Goal: Navigation & Orientation: Find specific page/section

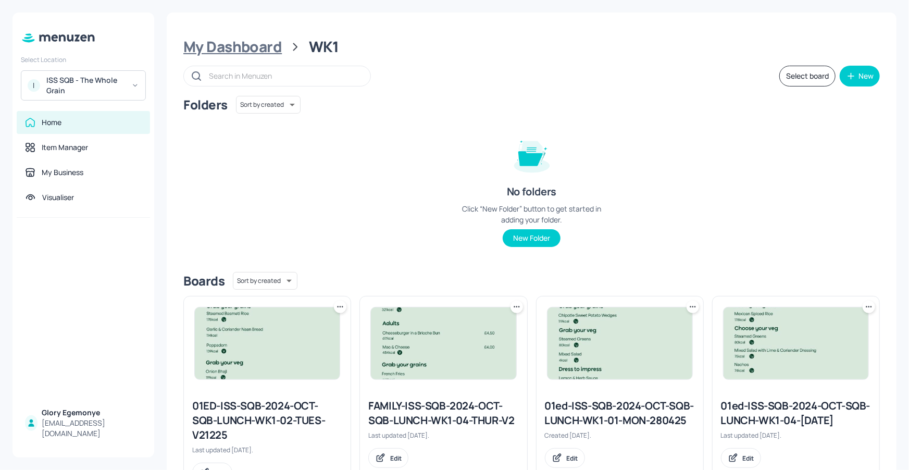
click at [275, 45] on div "My Dashboard" at bounding box center [232, 47] width 98 height 19
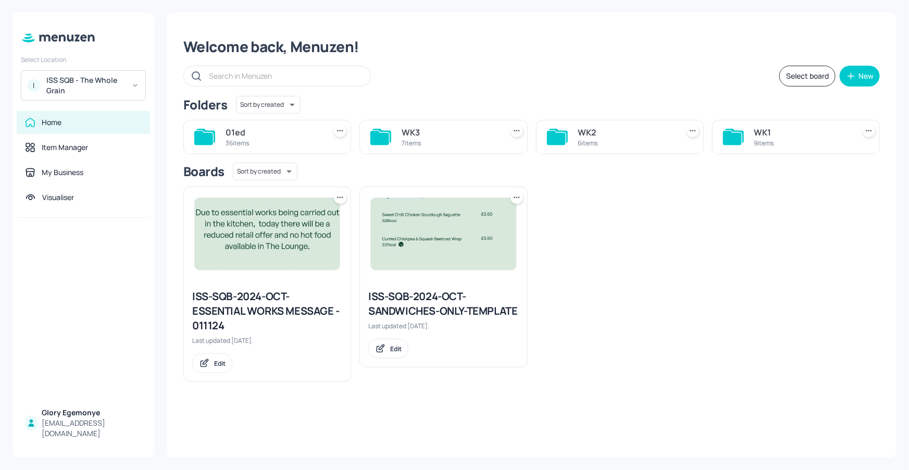
click at [556, 136] on icon at bounding box center [556, 138] width 19 height 14
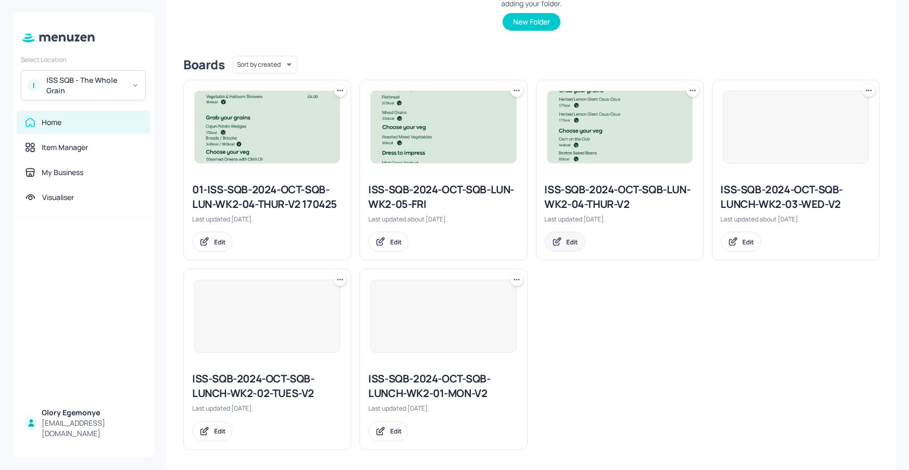
scroll to position [220, 0]
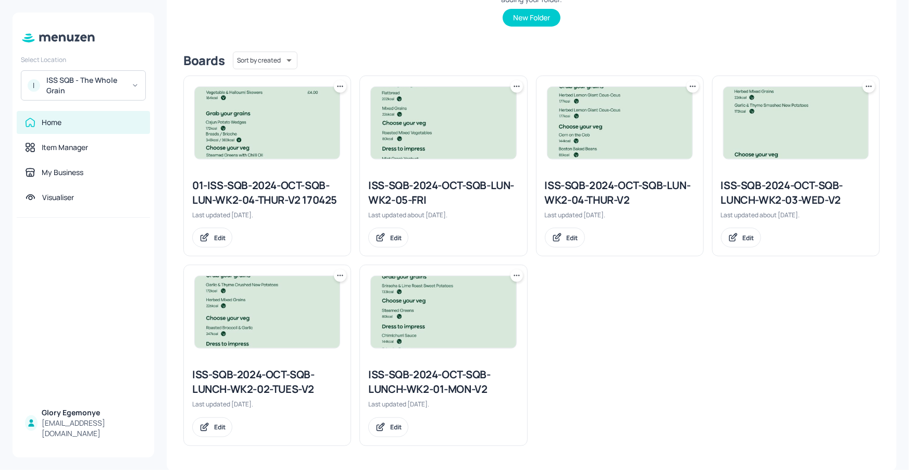
click at [310, 186] on div "01-ISS-SQB-2024-OCT-SQB-LUN-WK2-04-THUR-V2 170425" at bounding box center [267, 192] width 150 height 29
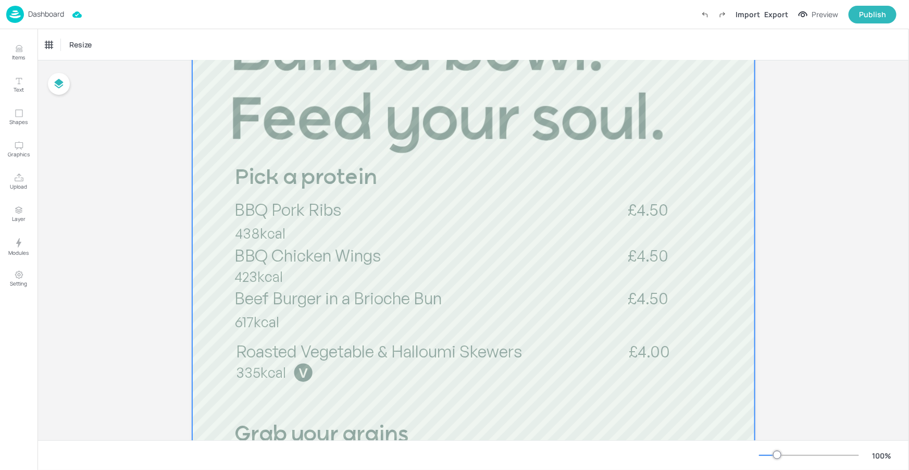
scroll to position [125, 0]
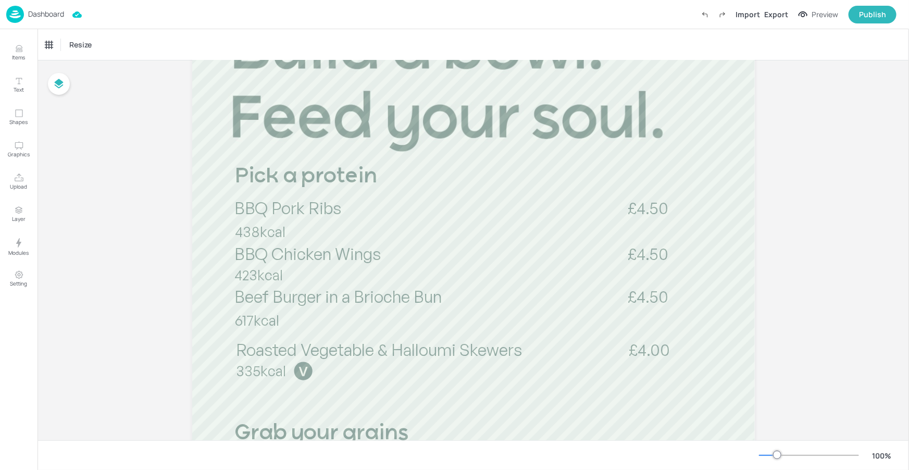
click at [60, 18] on p "Dashboard" at bounding box center [46, 13] width 36 height 7
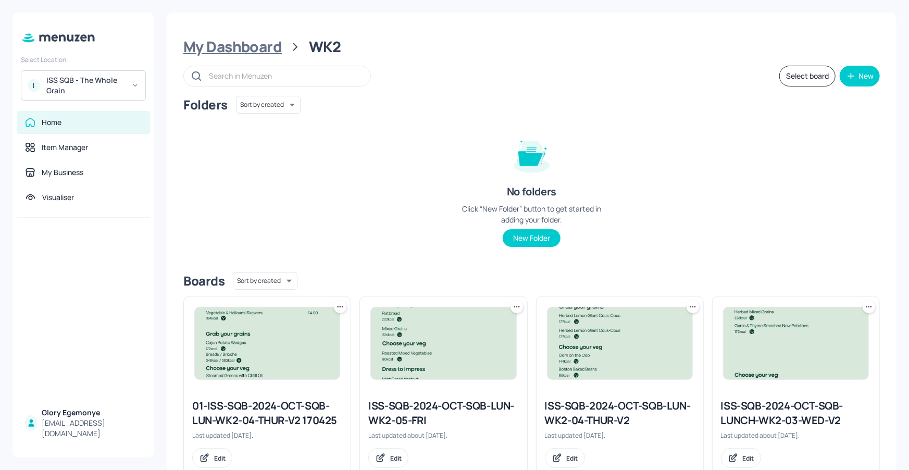
click at [244, 45] on div "My Dashboard" at bounding box center [232, 47] width 98 height 19
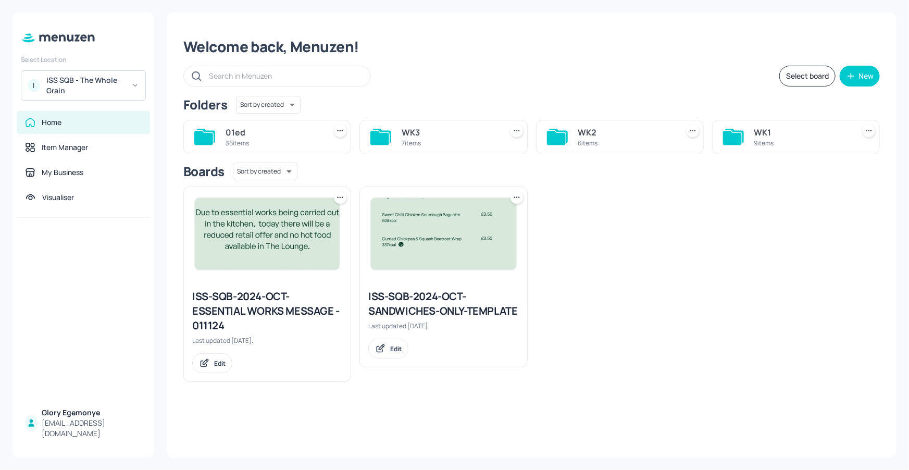
click at [734, 131] on icon at bounding box center [734, 136] width 19 height 14
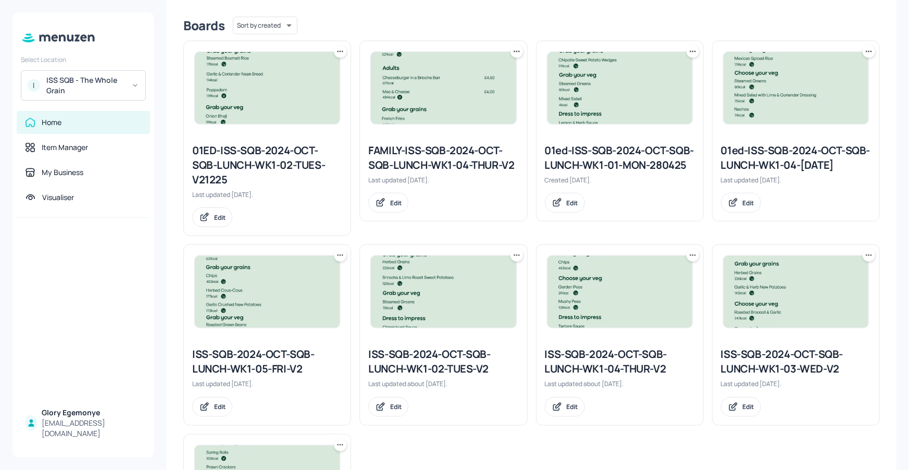
scroll to position [424, 0]
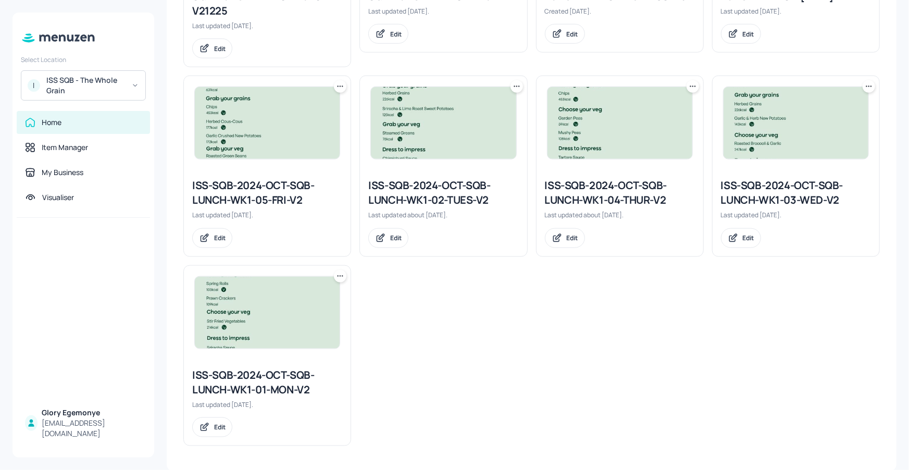
click at [261, 372] on div "ISS-SQB-2024-OCT-SQB-LUNCH-WK1-01-MON-V2" at bounding box center [267, 382] width 150 height 29
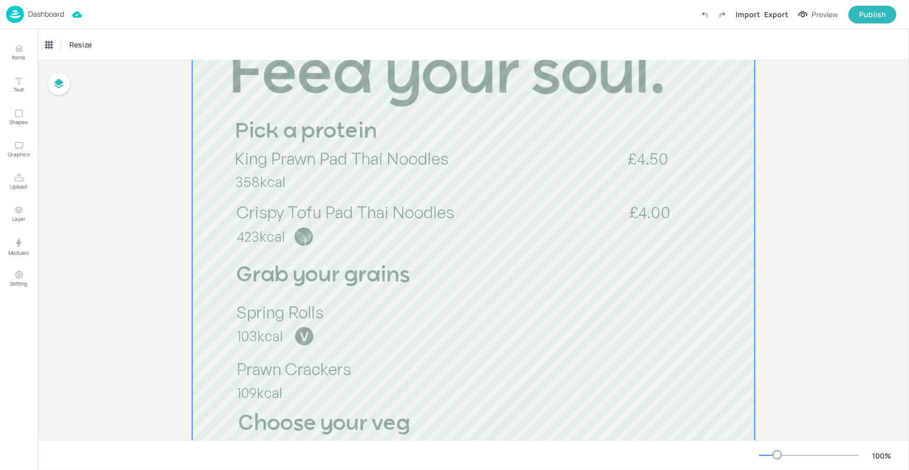
scroll to position [323, 0]
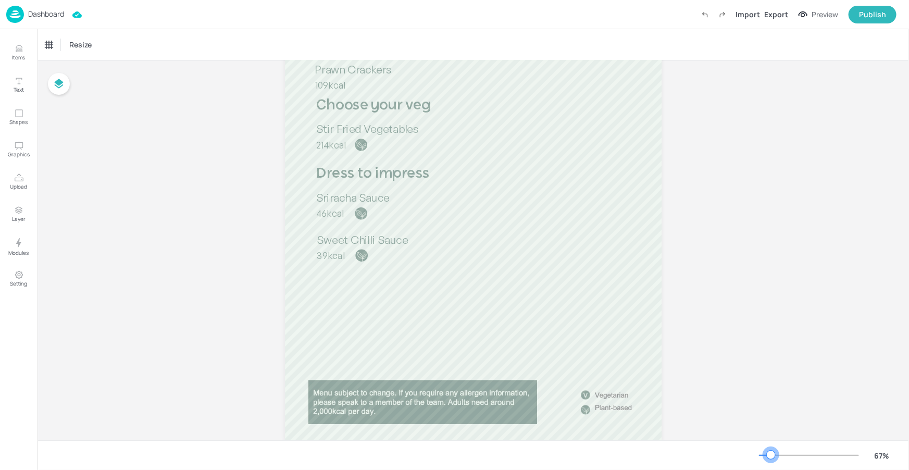
click at [771, 457] on div at bounding box center [809, 455] width 100 height 8
click at [769, 455] on div at bounding box center [771, 455] width 8 height 8
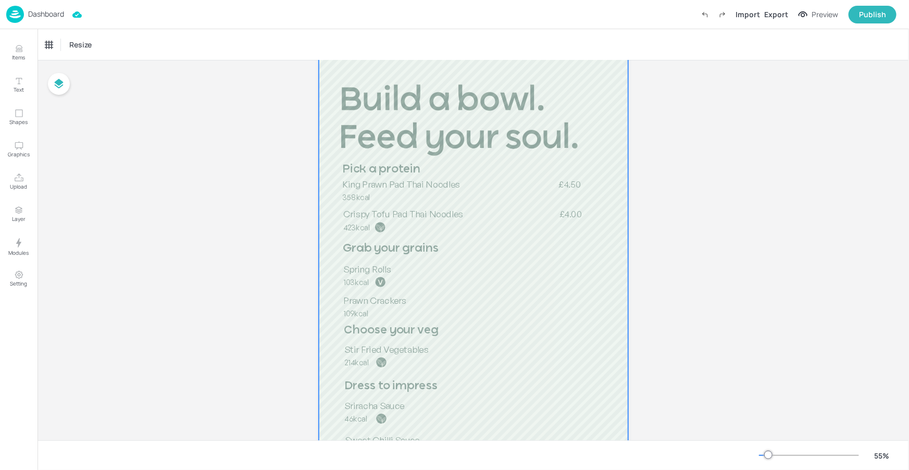
scroll to position [0, 0]
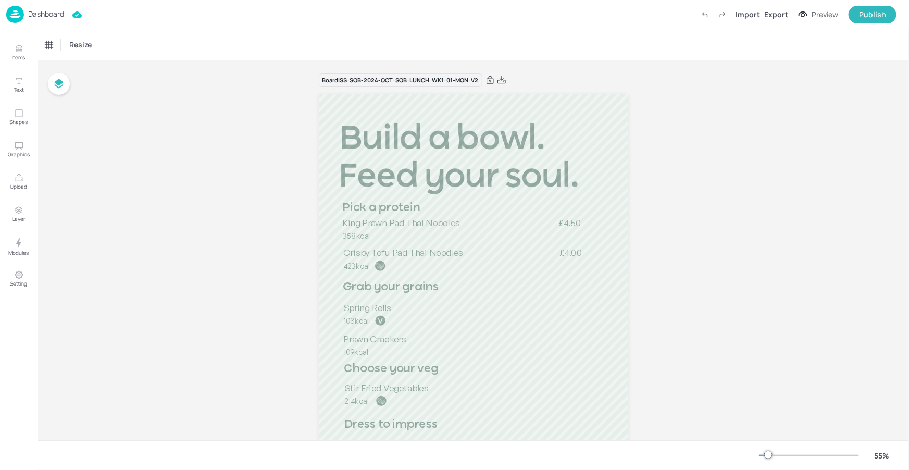
click at [728, 230] on div "Board ISS-SQB-2024-OCT-SQB-LUNCH-WK1-01-MON-V2 Grab your grains Pick a protein …" at bounding box center [474, 365] width 872 height 610
click at [500, 78] on icon at bounding box center [501, 80] width 9 height 10
click at [53, 16] on p "Dashboard" at bounding box center [46, 13] width 36 height 7
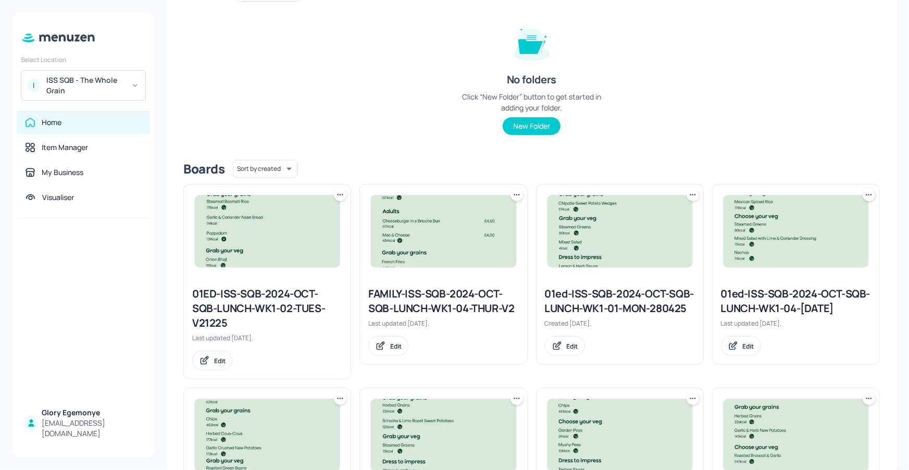
scroll to position [318, 0]
